Goal: Understand process/instructions: Learn about a topic

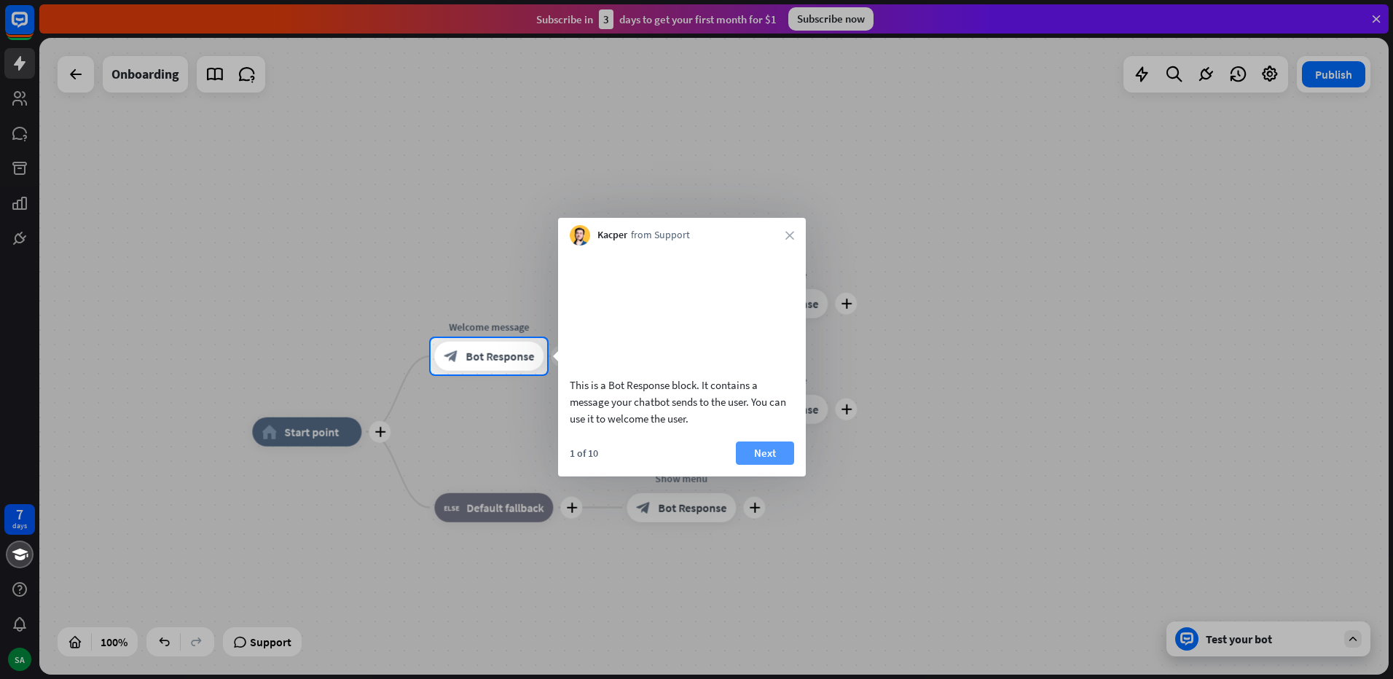
click at [753, 465] on button "Next" at bounding box center [765, 452] width 58 height 23
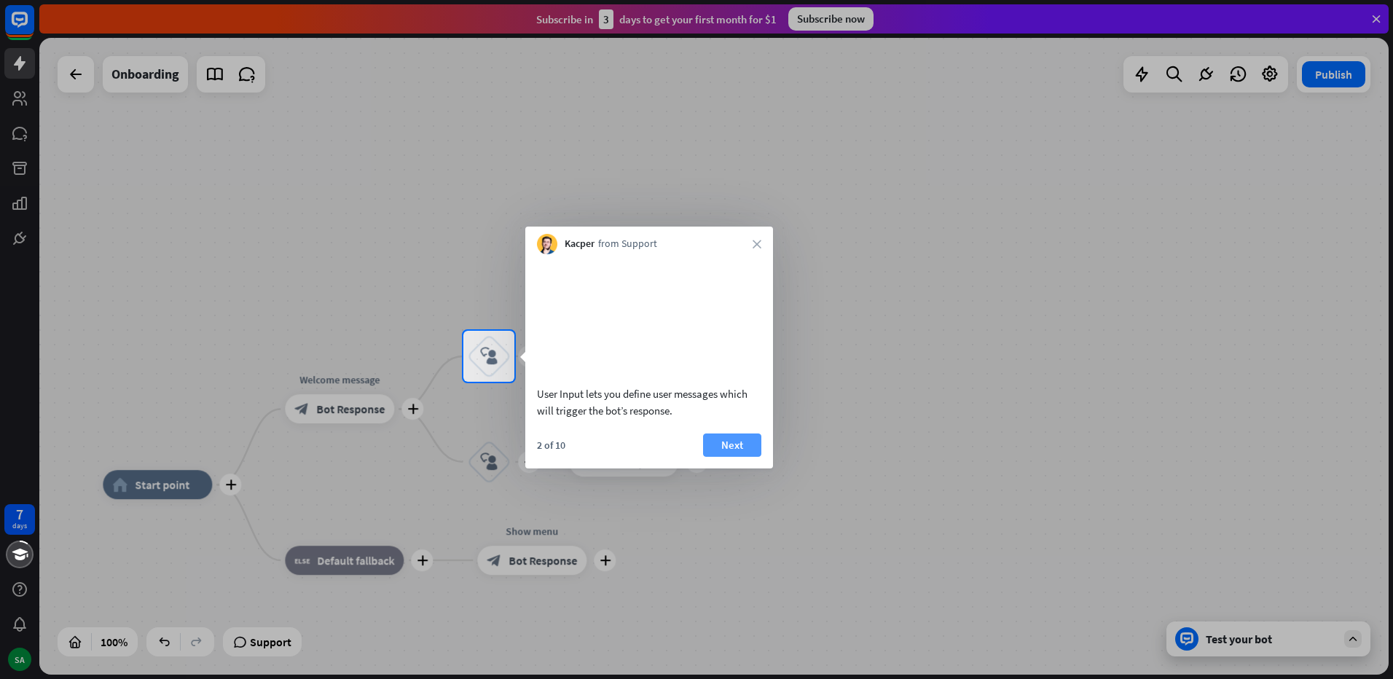
click at [733, 457] on button "Next" at bounding box center [732, 444] width 58 height 23
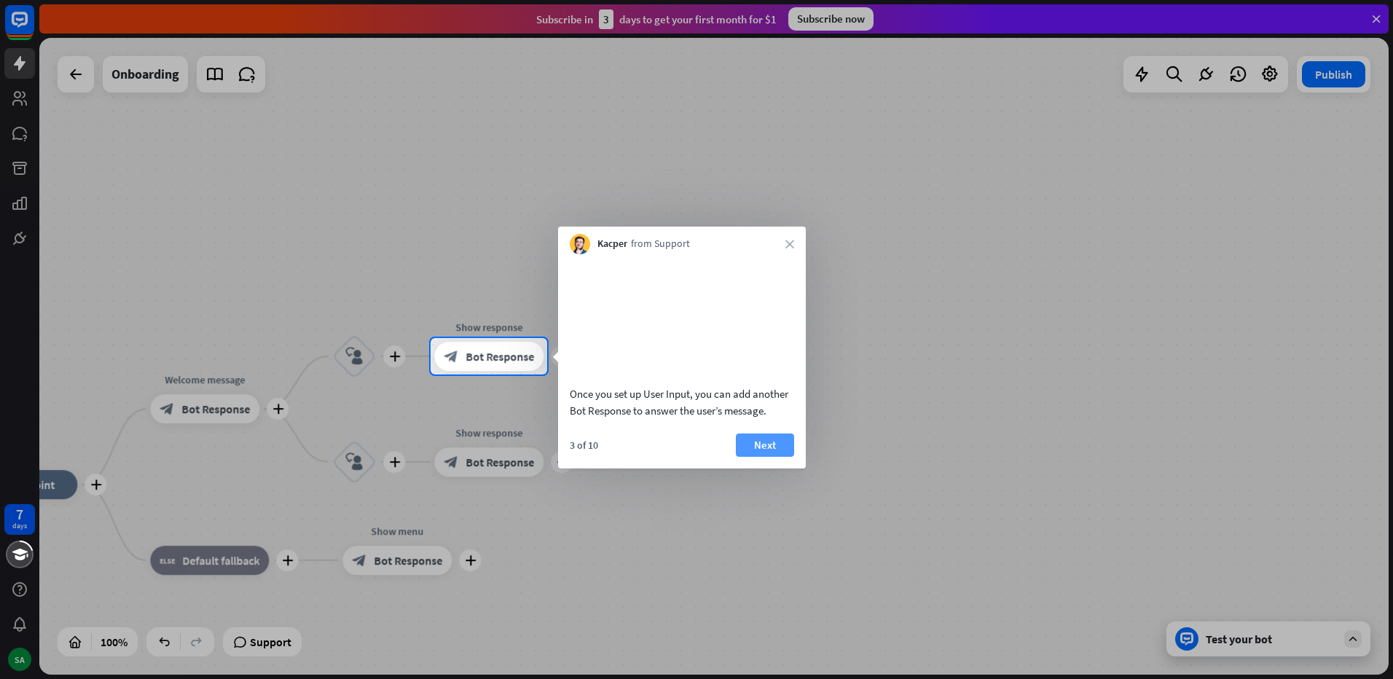
click at [782, 457] on button "Next" at bounding box center [765, 444] width 58 height 23
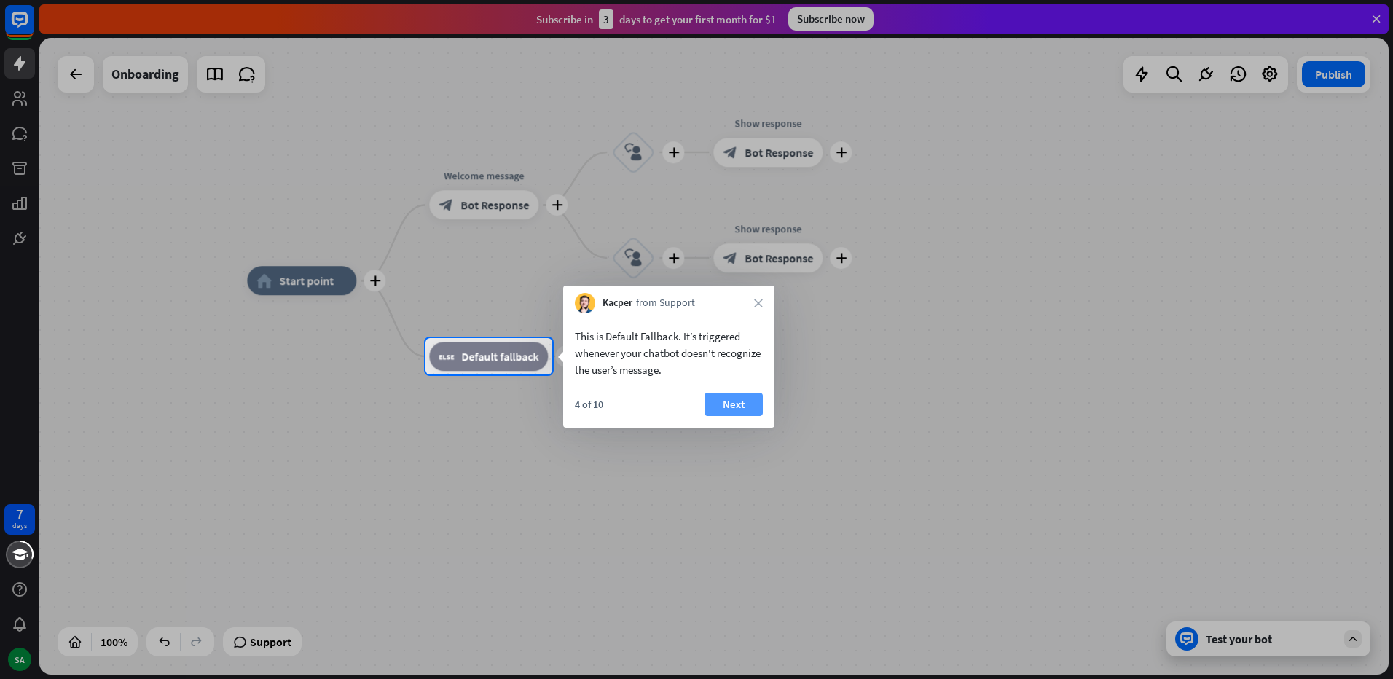
click at [740, 404] on button "Next" at bounding box center [733, 404] width 58 height 23
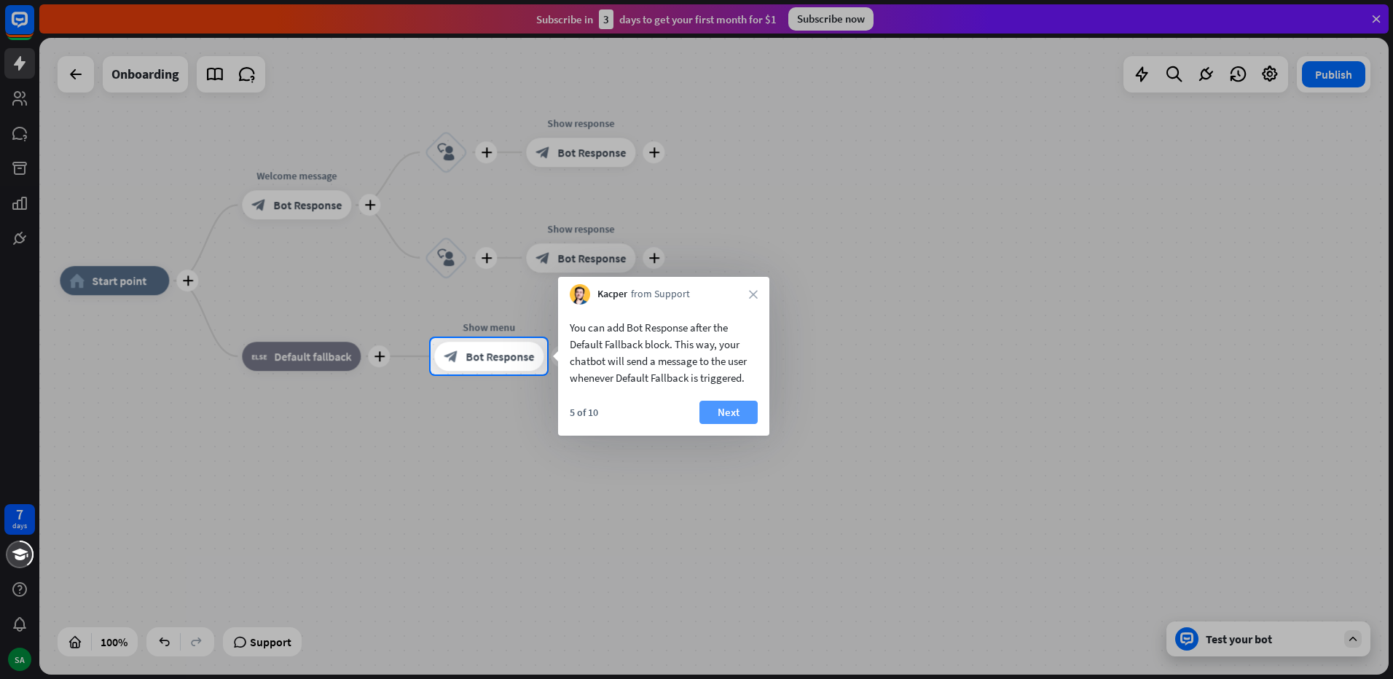
click at [740, 413] on button "Next" at bounding box center [728, 412] width 58 height 23
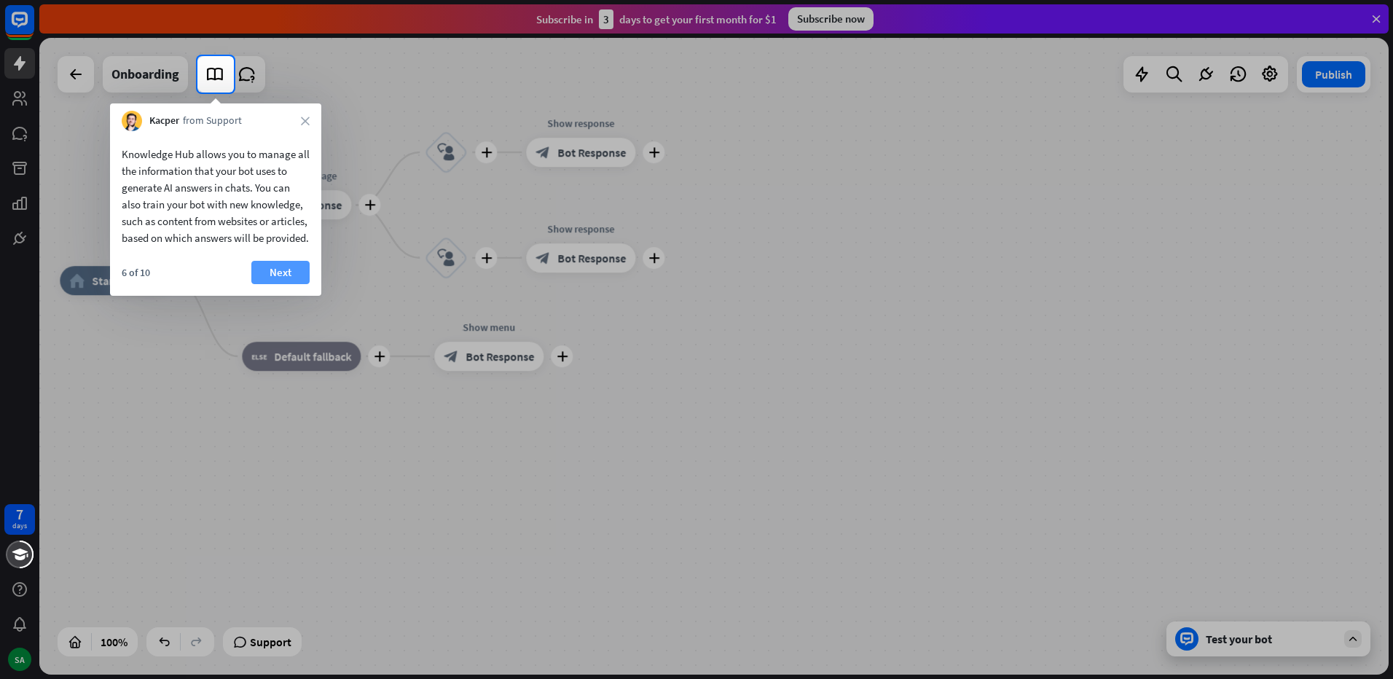
click at [284, 284] on button "Next" at bounding box center [280, 272] width 58 height 23
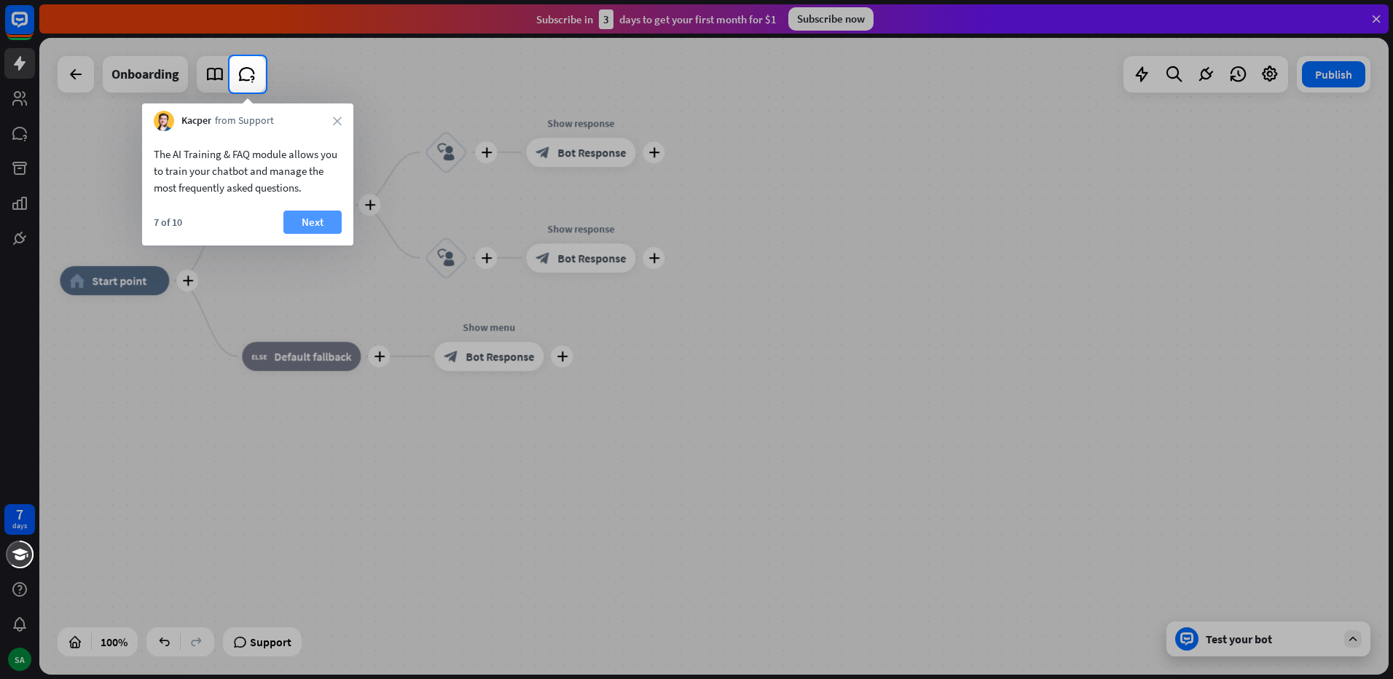
click at [313, 226] on button "Next" at bounding box center [312, 221] width 58 height 23
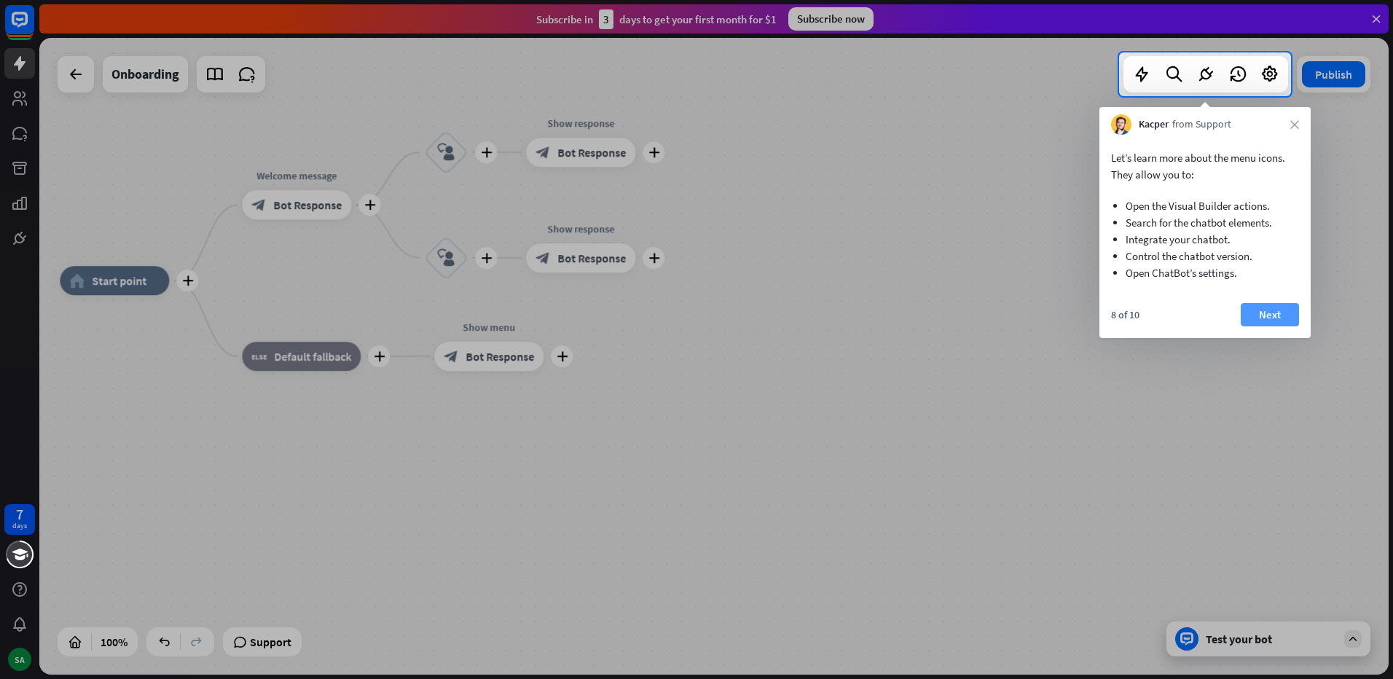
click at [1279, 318] on button "Next" at bounding box center [1269, 314] width 58 height 23
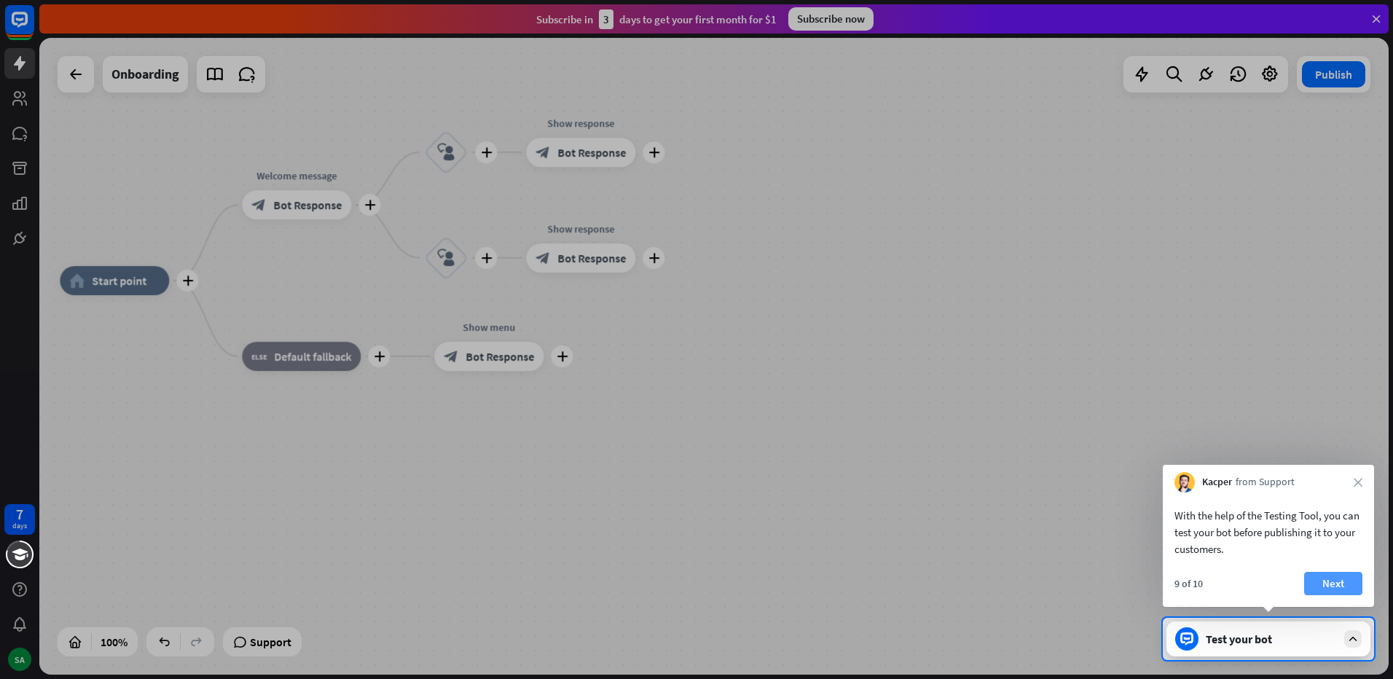
click at [1337, 583] on button "Next" at bounding box center [1333, 583] width 58 height 23
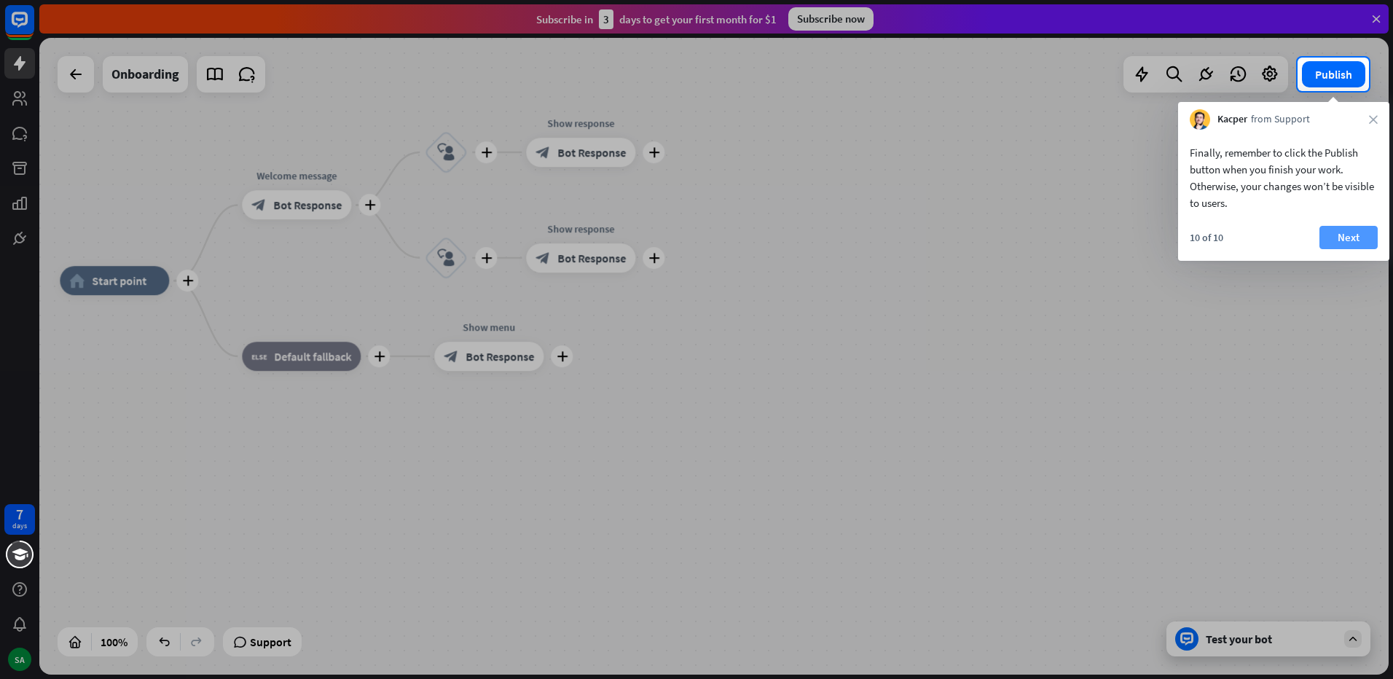
click at [1342, 239] on button "Next" at bounding box center [1348, 237] width 58 height 23
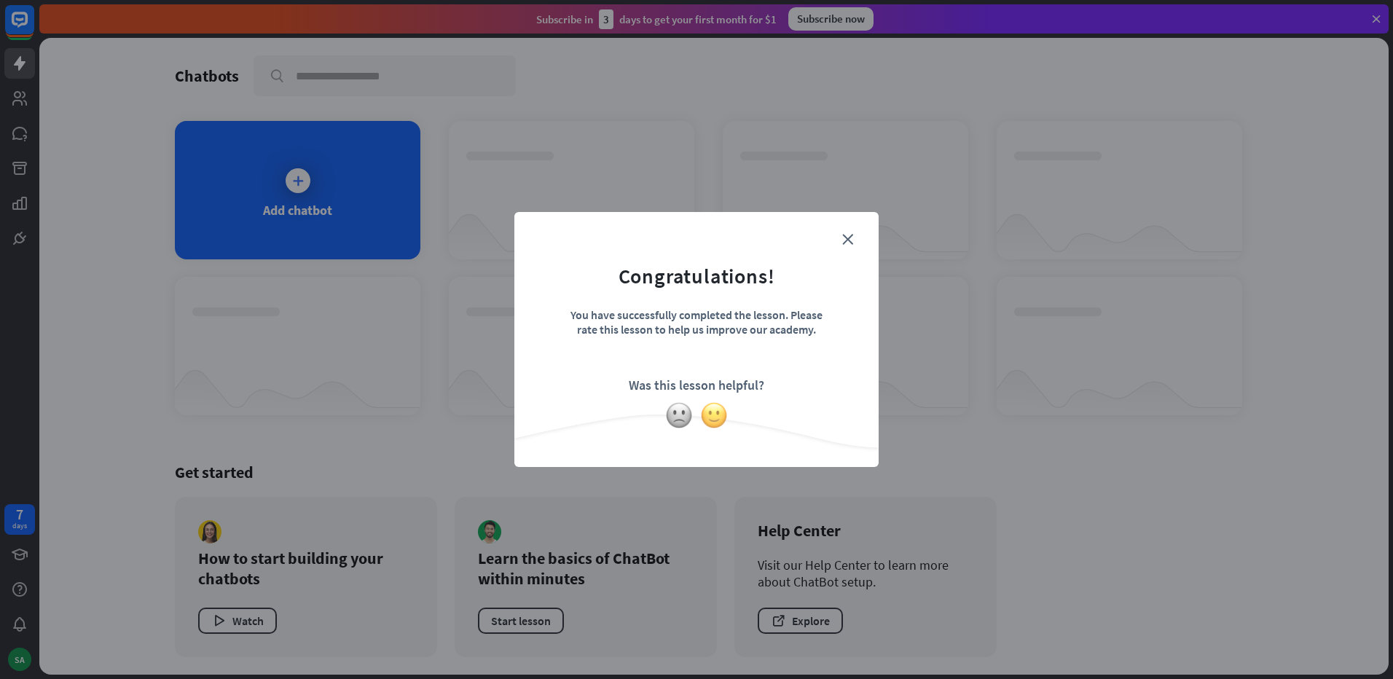
click at [708, 417] on img at bounding box center [714, 415] width 28 height 28
